Goal: Use online tool/utility: Utilize a website feature to perform a specific function

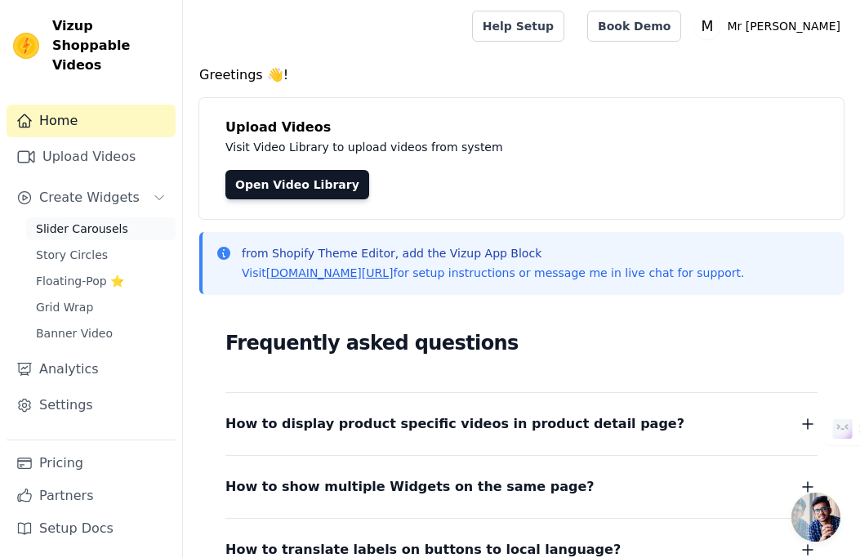
click at [118, 221] on span "Slider Carousels" at bounding box center [82, 229] width 92 height 16
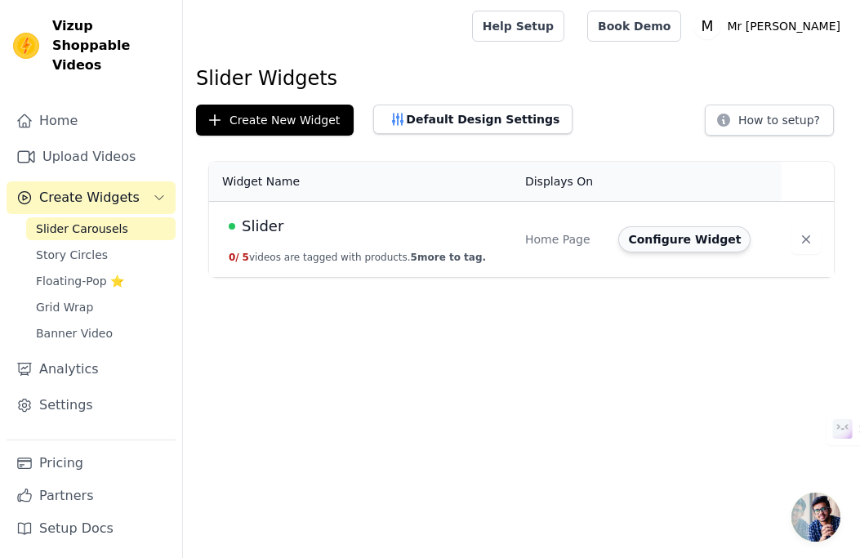
click at [664, 244] on button "Configure Widget" at bounding box center [684, 239] width 132 height 26
